Goal: Information Seeking & Learning: Learn about a topic

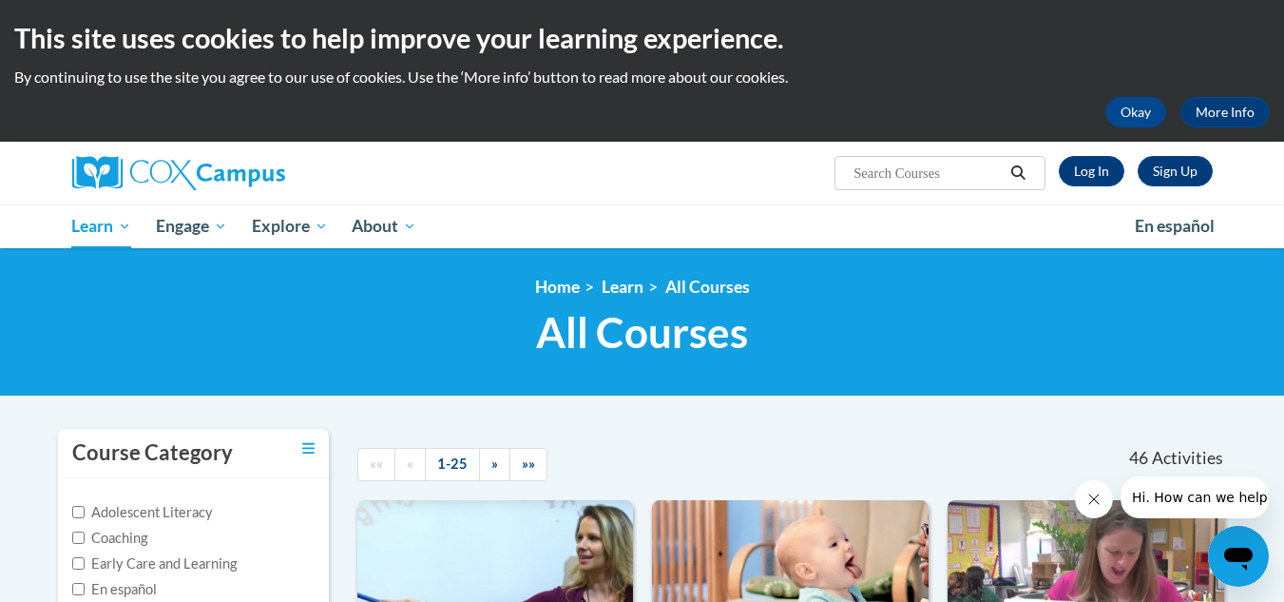
click at [862, 171] on input "Search..." at bounding box center [928, 173] width 152 height 23
type input "comprehension and writing"
click at [1017, 172] on icon "Search" at bounding box center [1018, 172] width 17 height 14
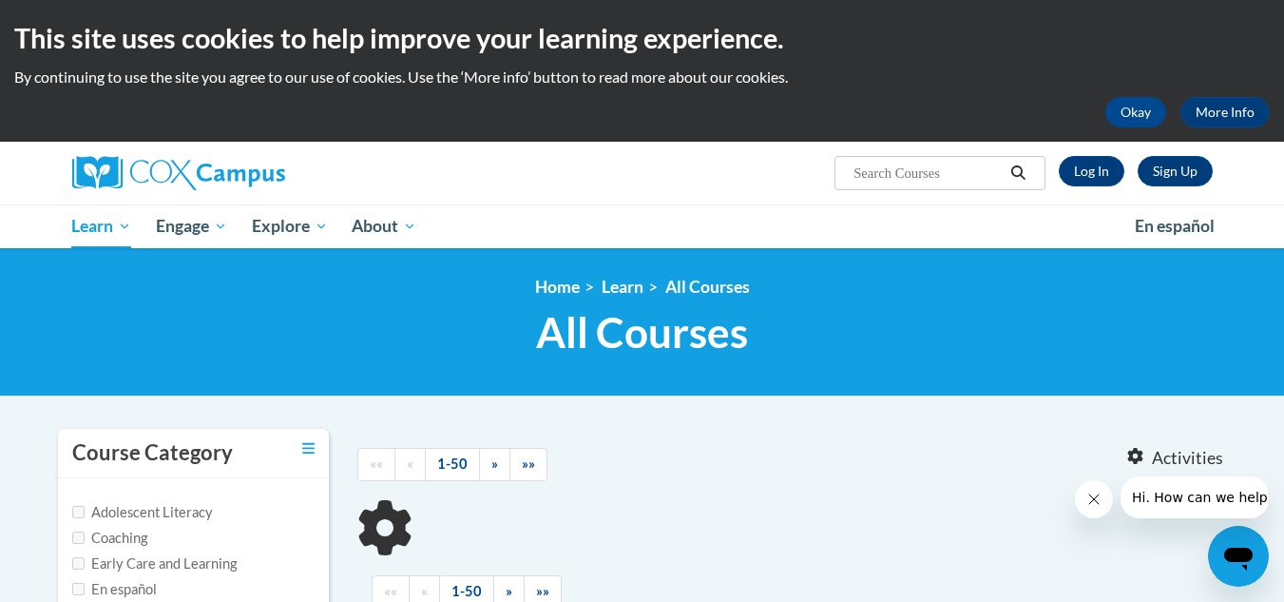
type input "comprehension and writing"
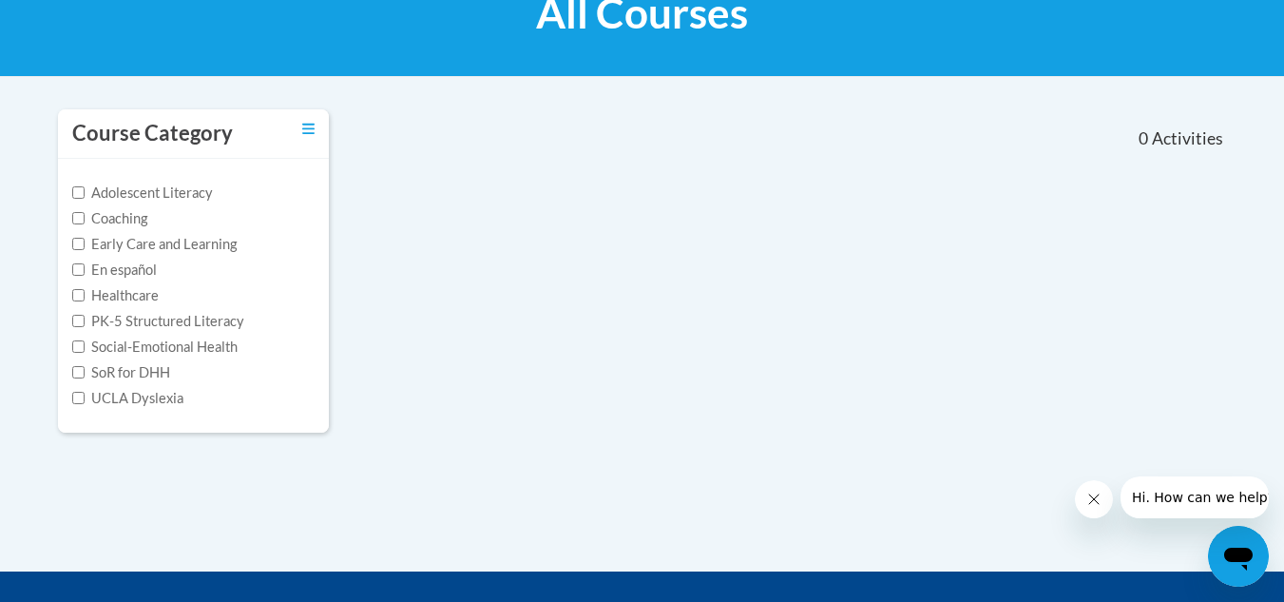
scroll to position [318, 0]
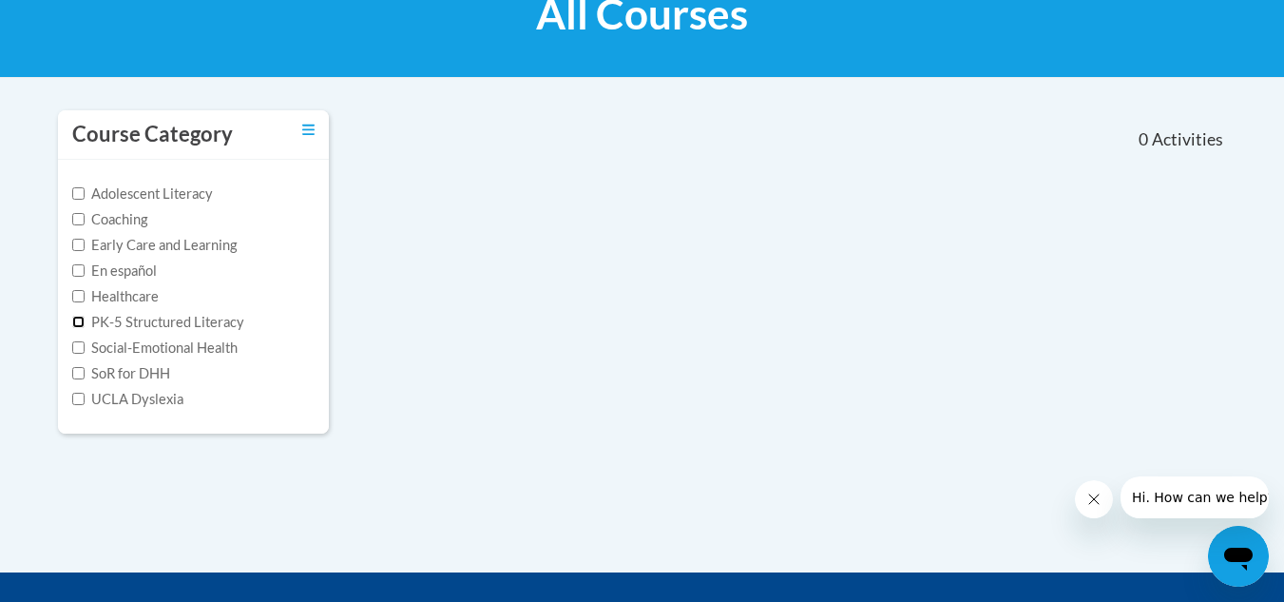
click at [76, 324] on input "PK-5 Structured Literacy" at bounding box center [78, 322] width 12 height 12
checkbox input "true"
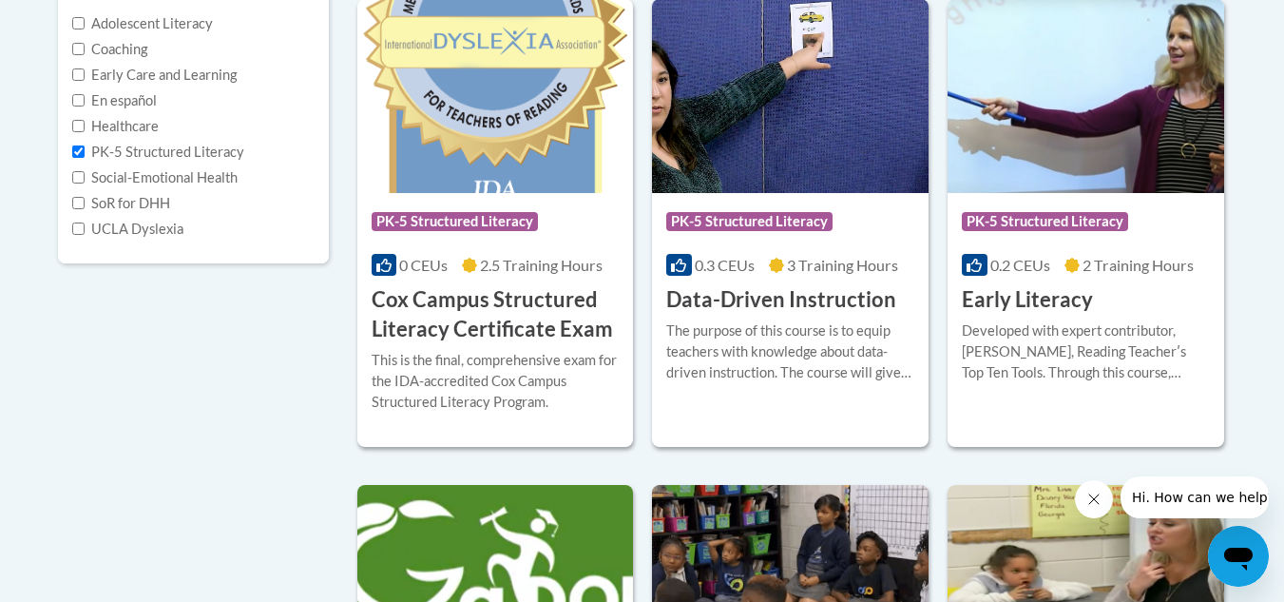
scroll to position [0, 0]
